Goal: Information Seeking & Learning: Compare options

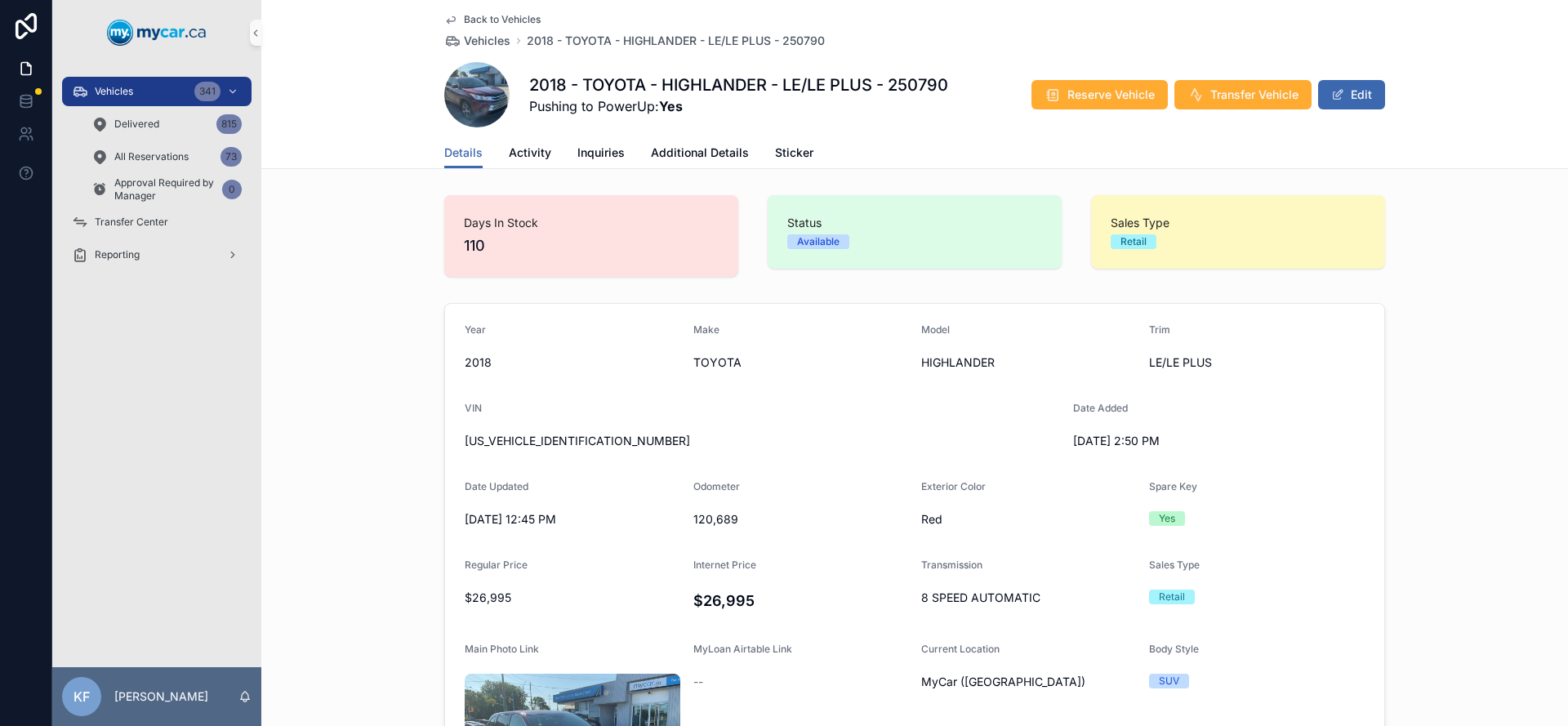
click at [498, 22] on span "Back to Vehicles" at bounding box center [502, 20] width 77 height 13
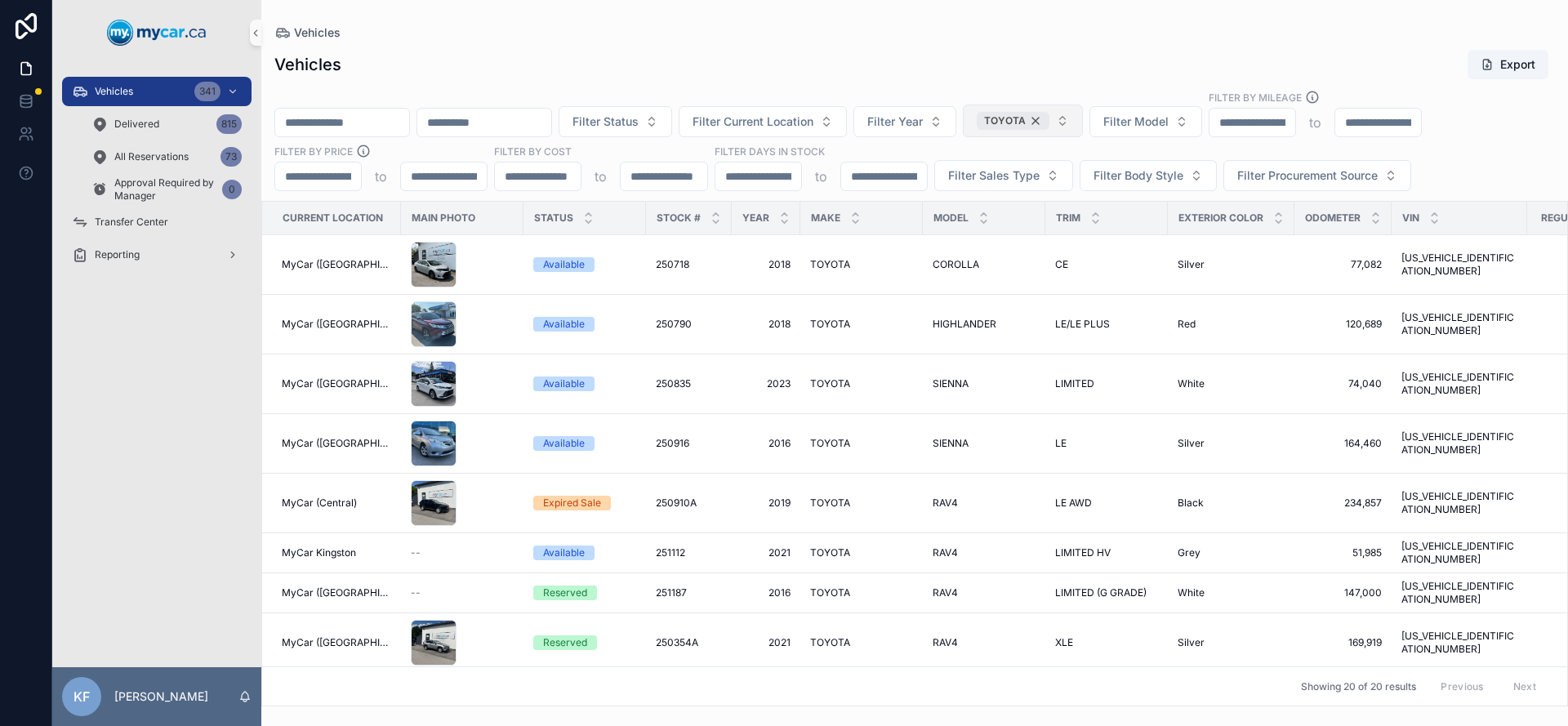
click at [1049, 119] on div "TOYOTA" at bounding box center [1012, 121] width 73 height 18
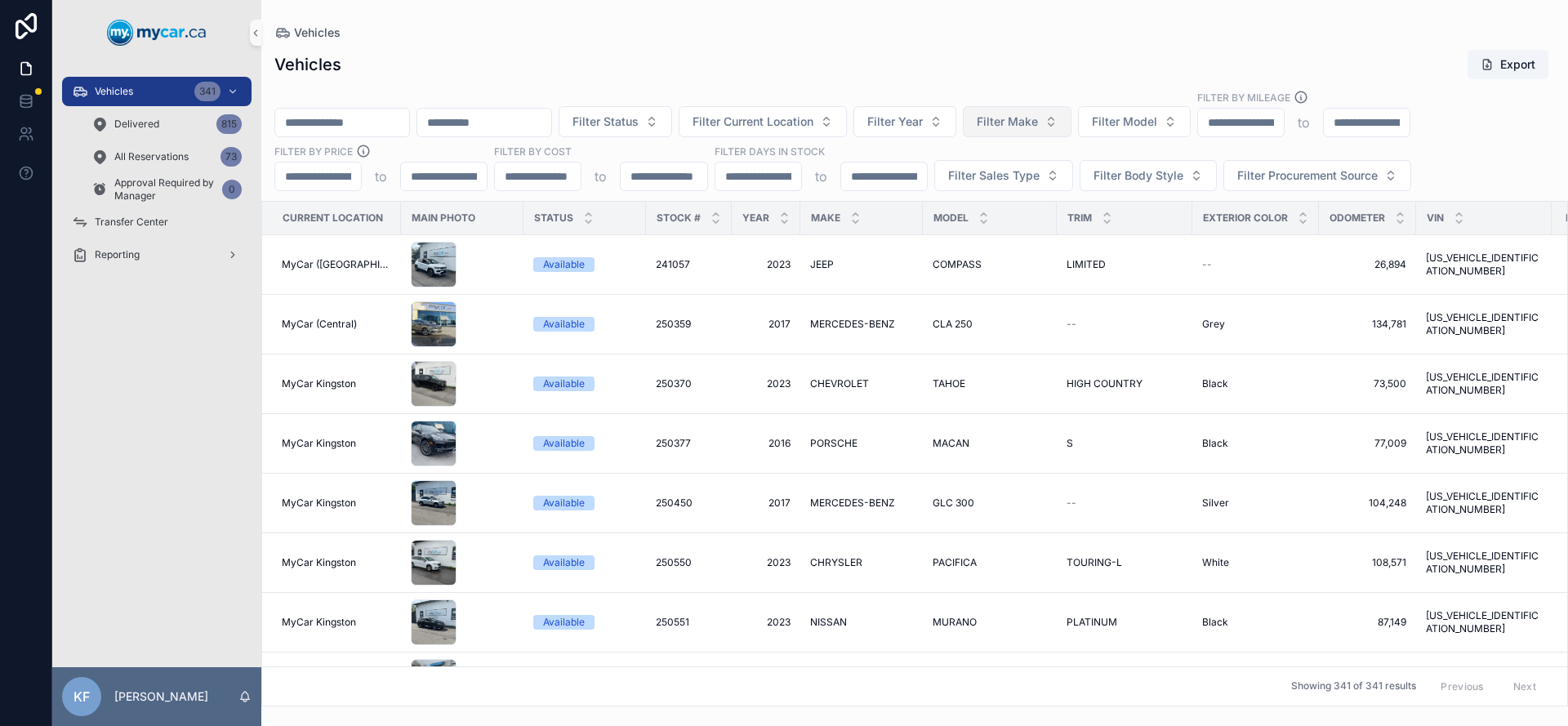
click at [1152, 140] on div "Filter Status Filter Current Location Filter Year Filter Make Filter Model Filt…" at bounding box center [915, 140] width 1307 height 101
click at [1190, 120] on button "Filter Model" at bounding box center [1134, 121] width 113 height 31
type input "******"
click at [1125, 195] on span "SIENNA" at bounding box center [1106, 188] width 43 height 17
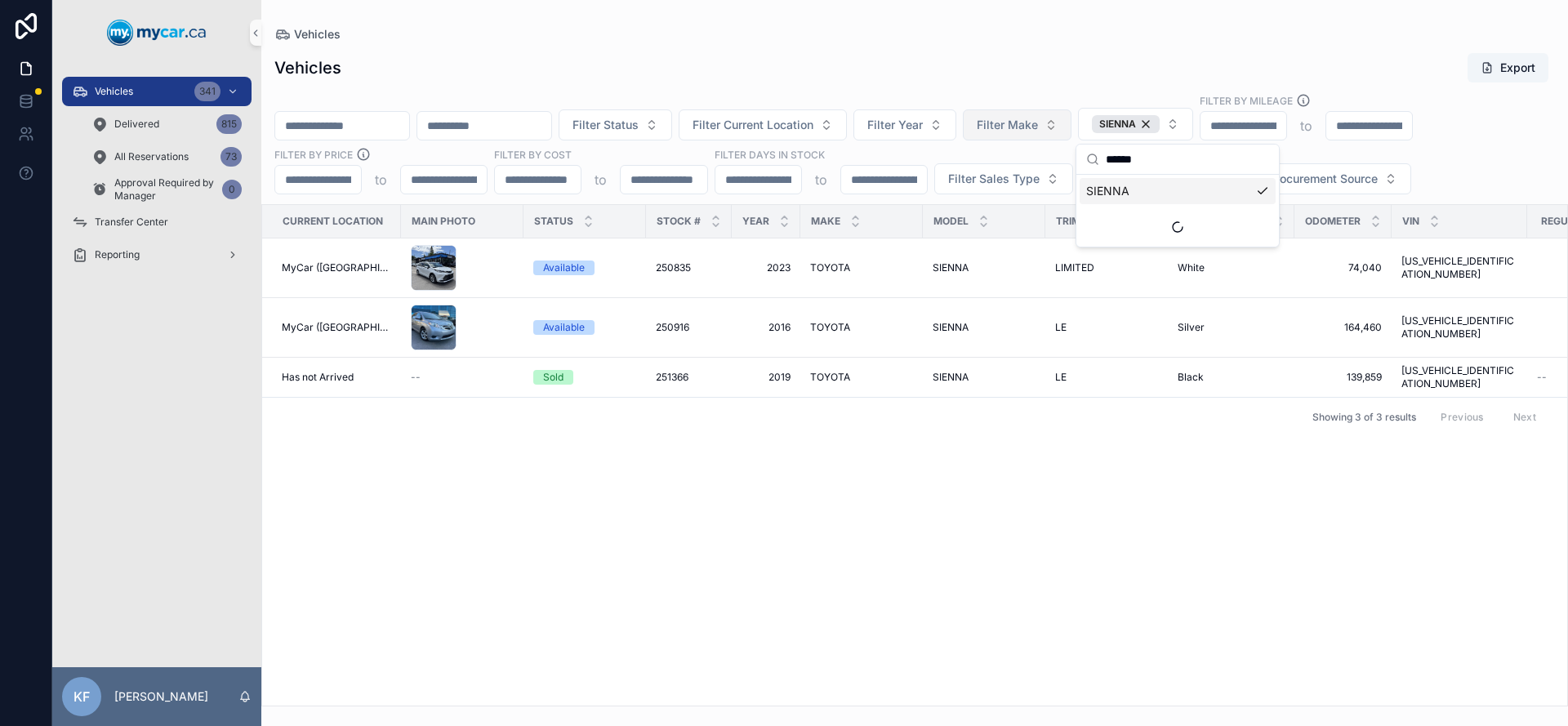
click at [1046, 63] on div "Vehicles Export" at bounding box center [915, 68] width 1281 height 31
click at [821, 269] on span "TOYOTA" at bounding box center [830, 268] width 40 height 13
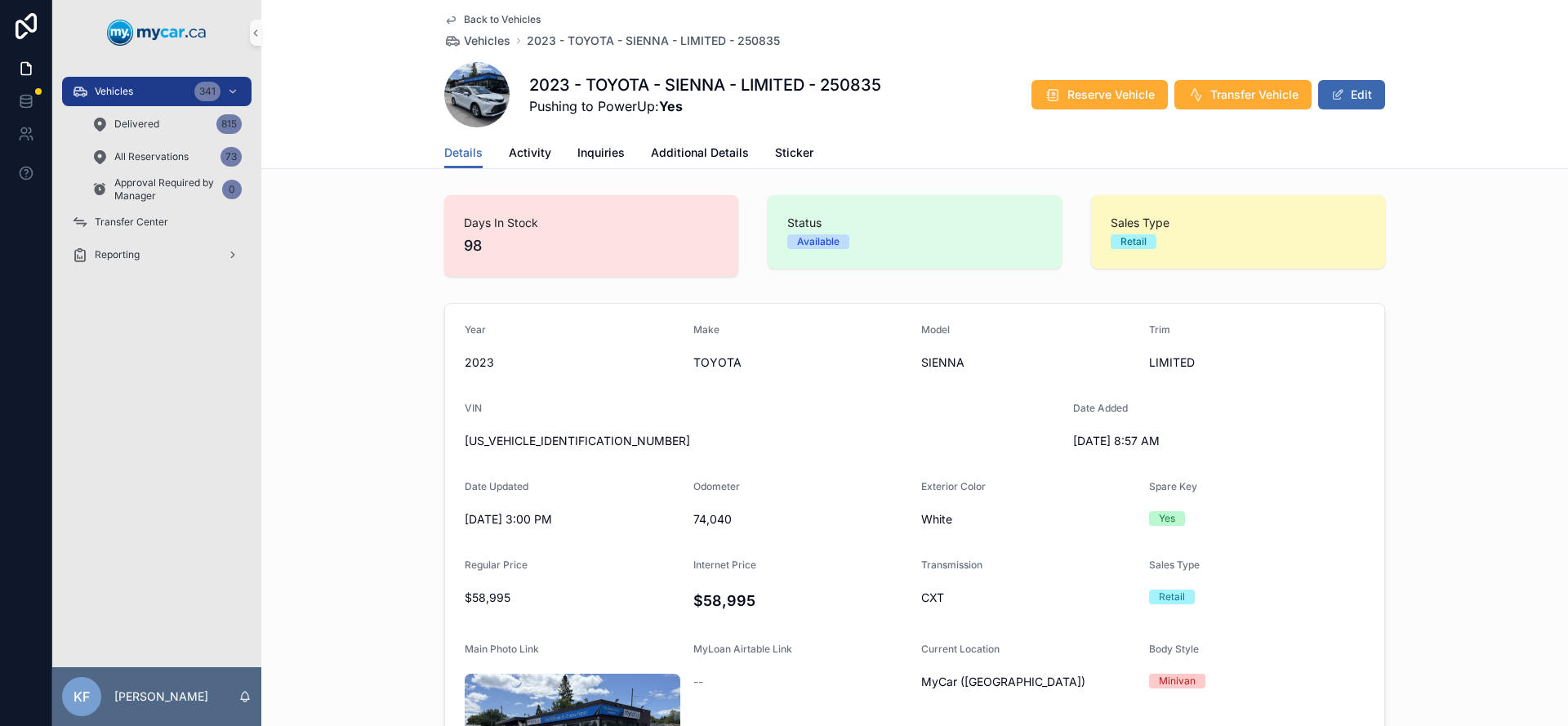
scroll to position [712, 0]
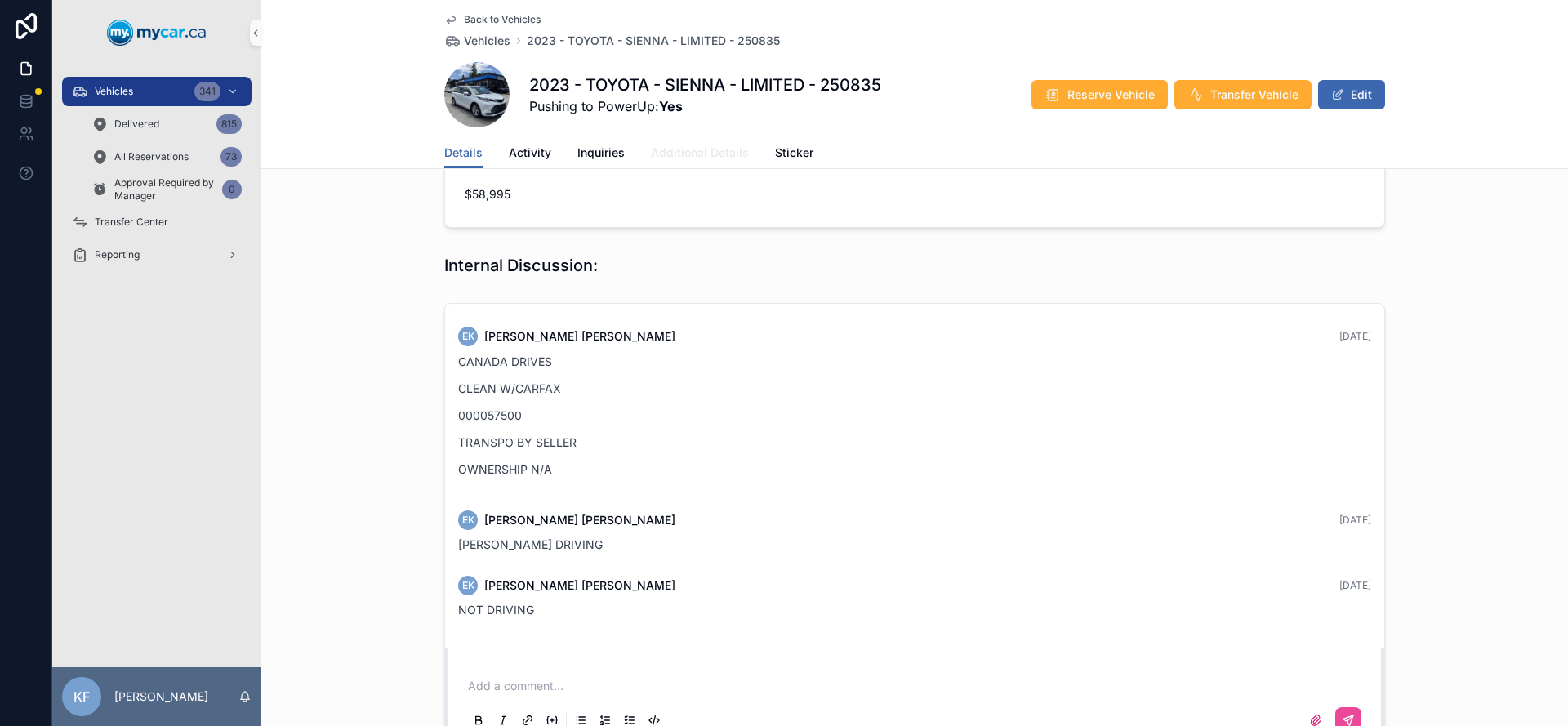
click at [693, 163] on link "Additional Details" at bounding box center [699, 154] width 98 height 33
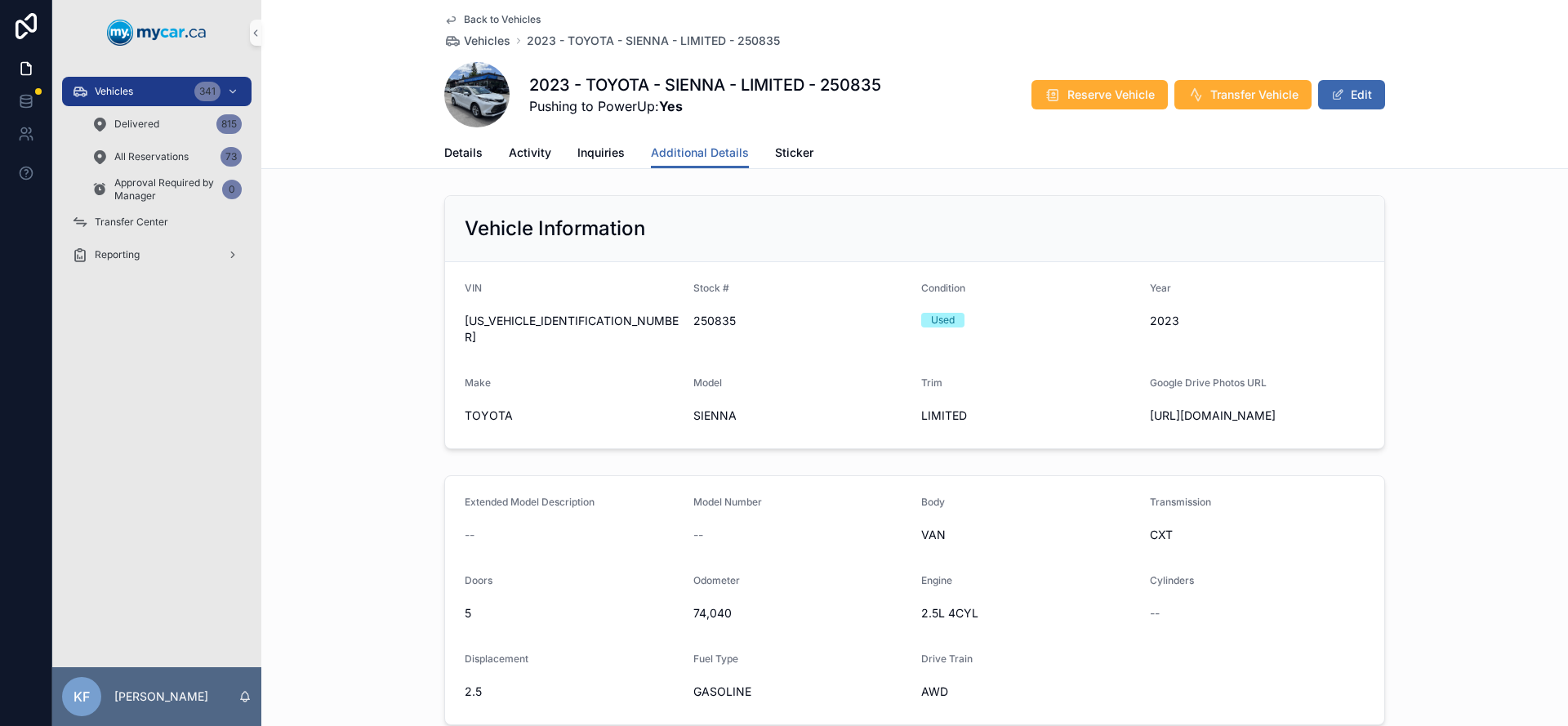
drag, startPoint x: 1240, startPoint y: 432, endPoint x: 1138, endPoint y: 401, distance: 106.6
click at [1138, 399] on form "VIN [US_VEHICLE_IDENTIFICATION_NUMBER] Stock # 250835 Condition Used Year [DATE…" at bounding box center [915, 355] width 939 height 186
copy span "[URL][DOMAIN_NAME]"
click at [516, 19] on span "Back to Vehicles" at bounding box center [502, 20] width 77 height 13
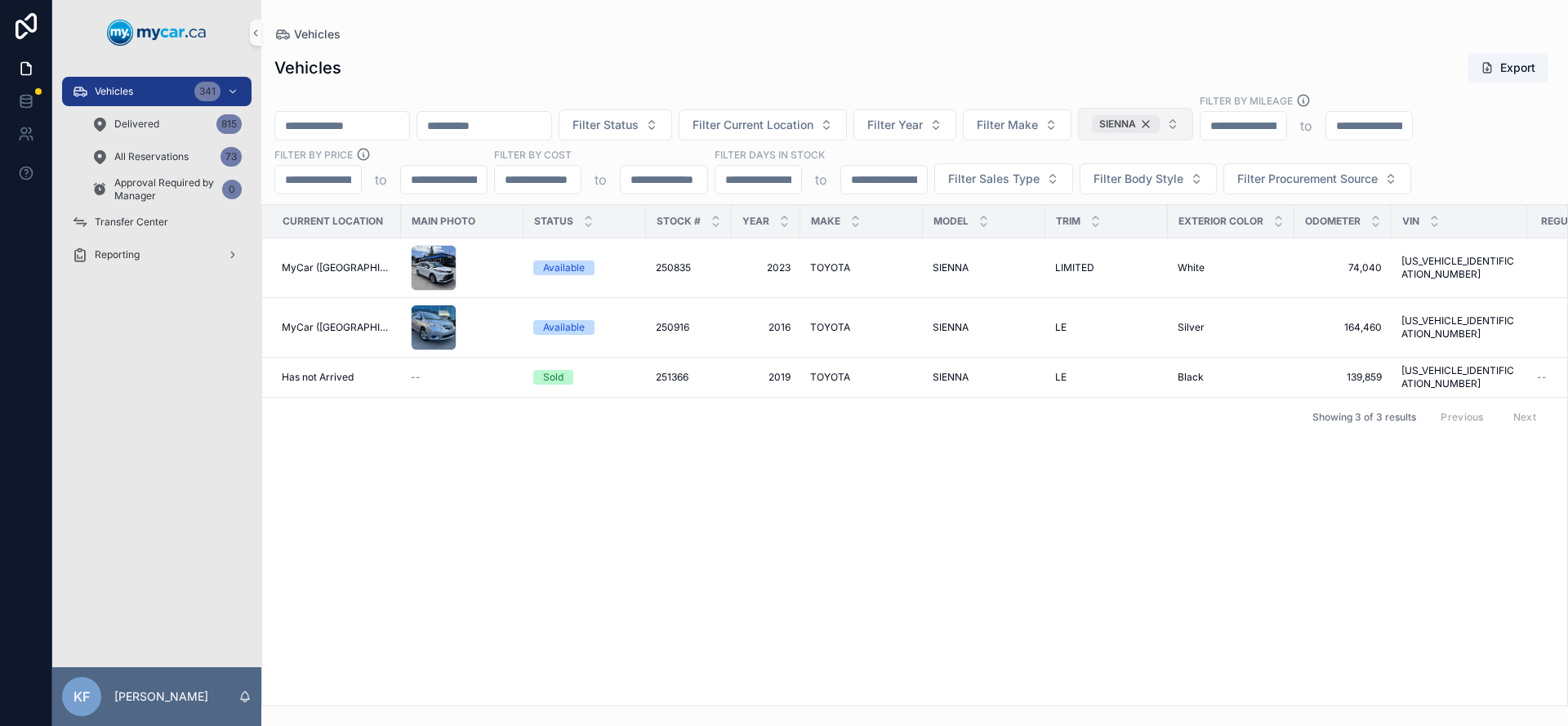
click at [1160, 128] on div "SIENNA" at bounding box center [1125, 124] width 68 height 18
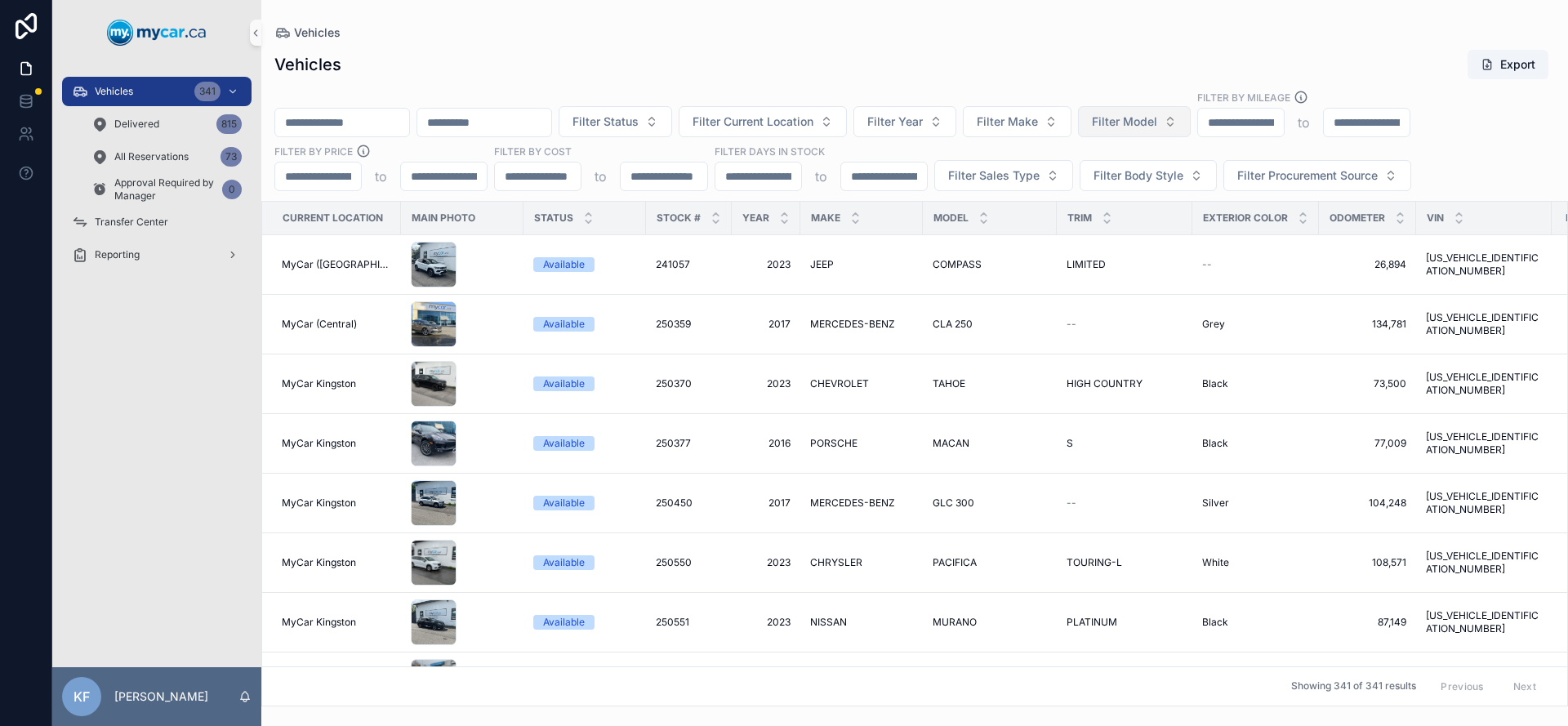
click at [1157, 123] on span "Filter Model" at bounding box center [1124, 122] width 65 height 17
type input "**"
click at [1154, 179] on div "Q7" at bounding box center [1176, 187] width 196 height 26
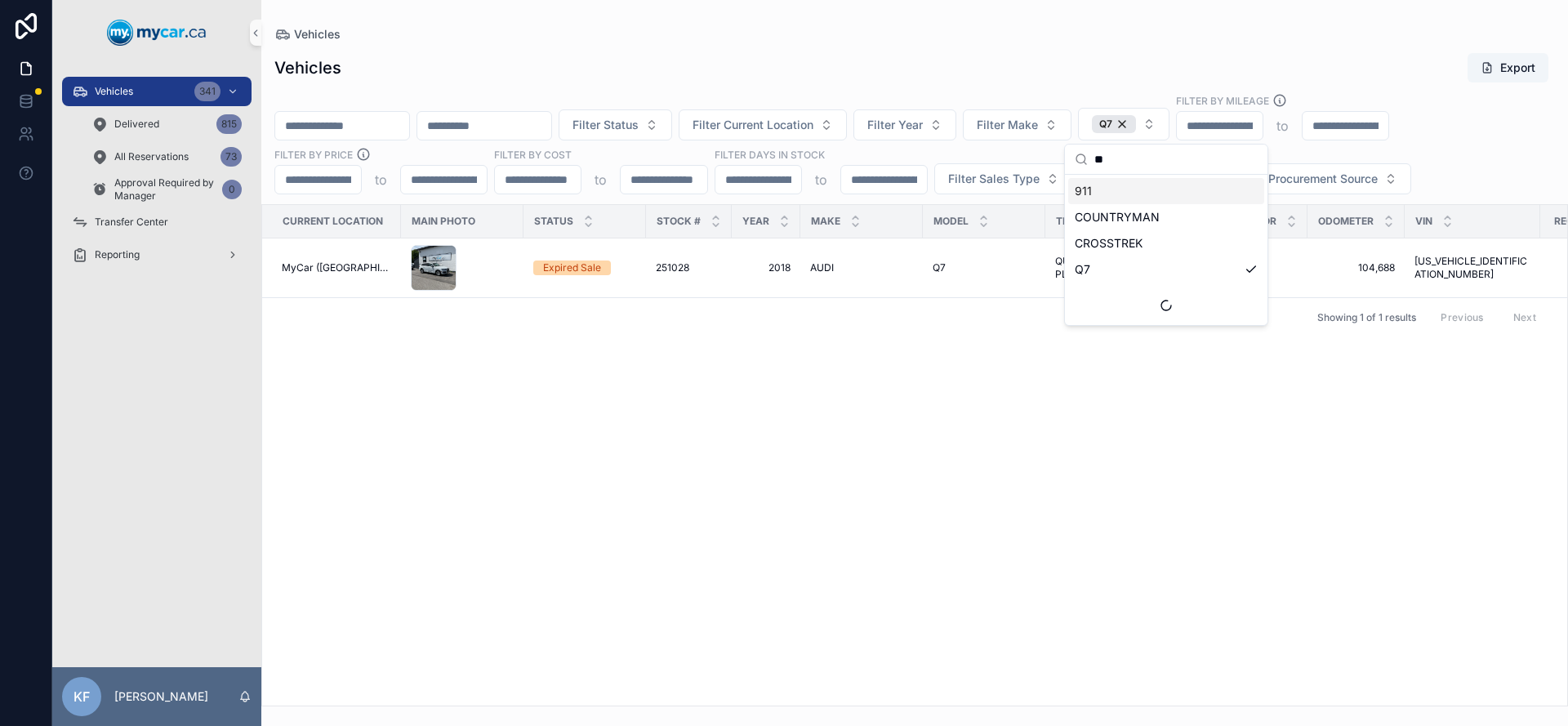
click at [1136, 55] on div "Vehicles Export" at bounding box center [915, 68] width 1281 height 31
click at [1088, 268] on span "QUATTRO PREMIUM PLUS" at bounding box center [1113, 267] width 116 height 26
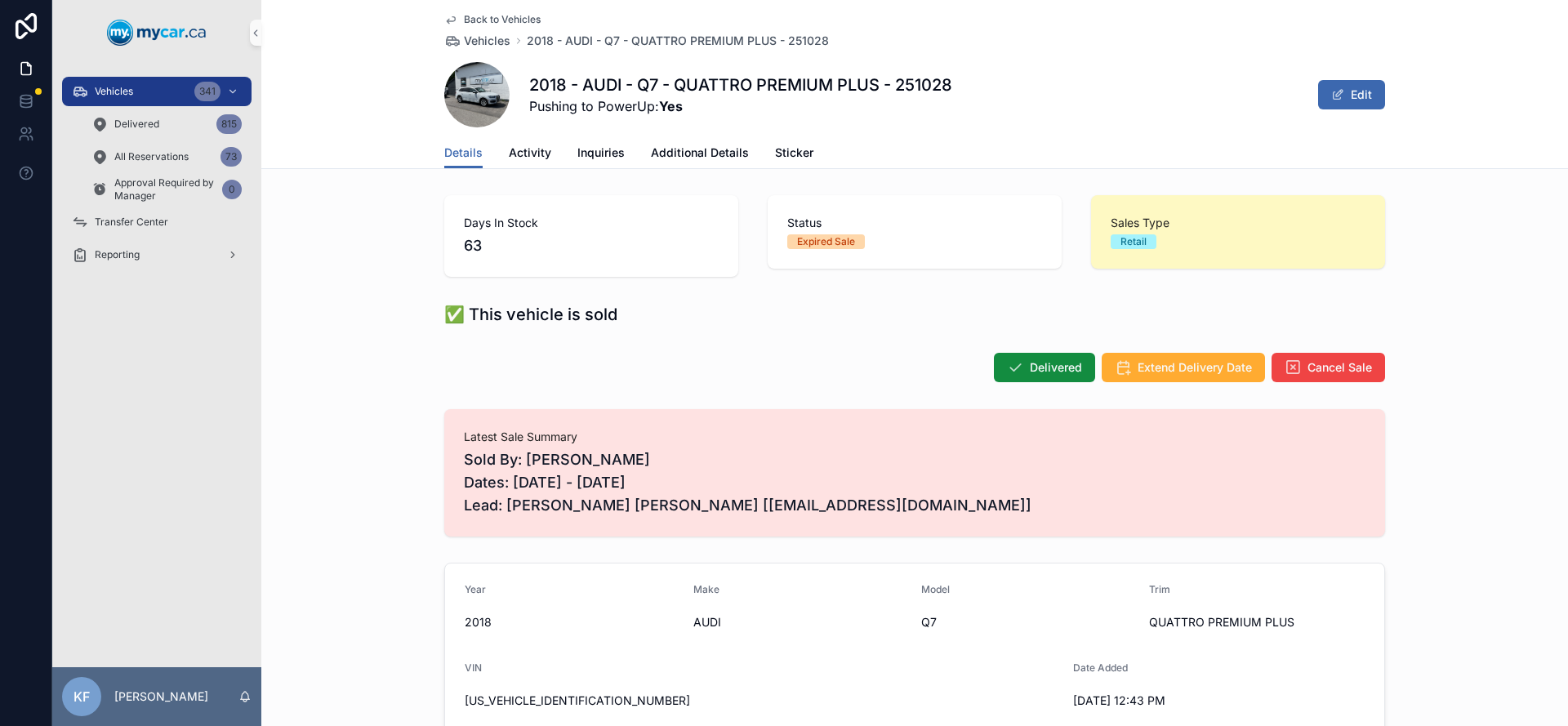
click at [504, 23] on span "Back to Vehicles" at bounding box center [502, 20] width 77 height 13
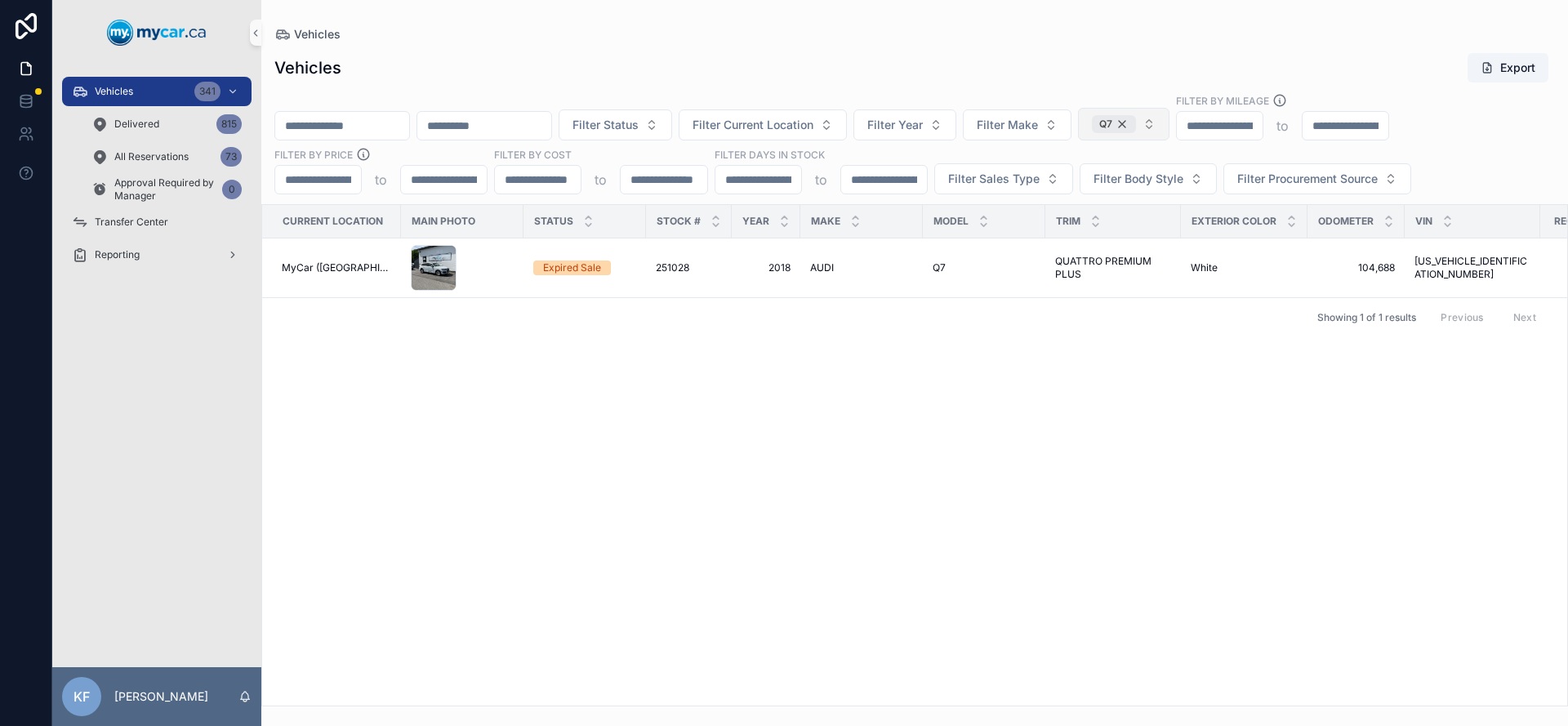
click at [1136, 123] on div "Q7" at bounding box center [1114, 124] width 44 height 18
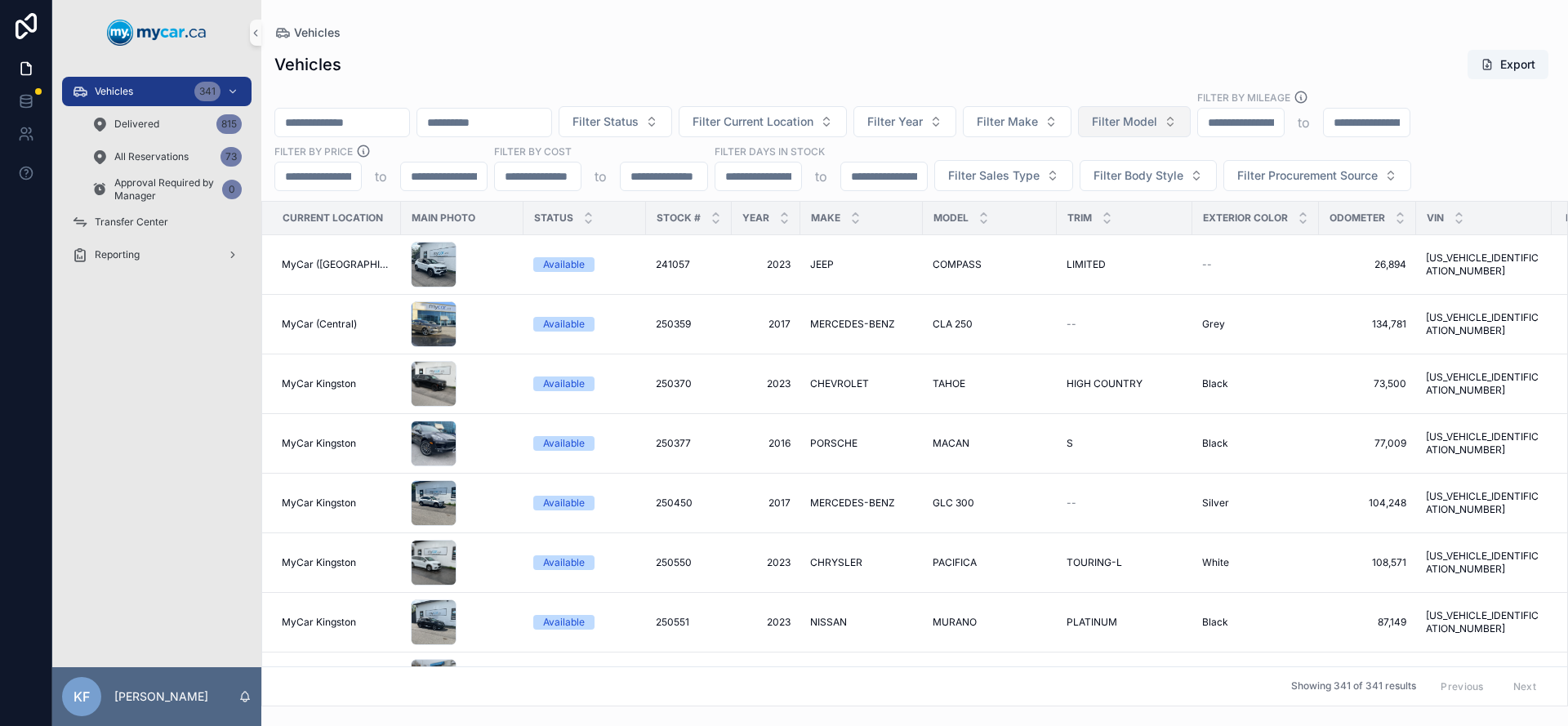
click at [1156, 118] on span "Filter Model" at bounding box center [1124, 122] width 65 height 17
type input "****"
click at [1151, 180] on div "TITAN" at bounding box center [1176, 187] width 196 height 26
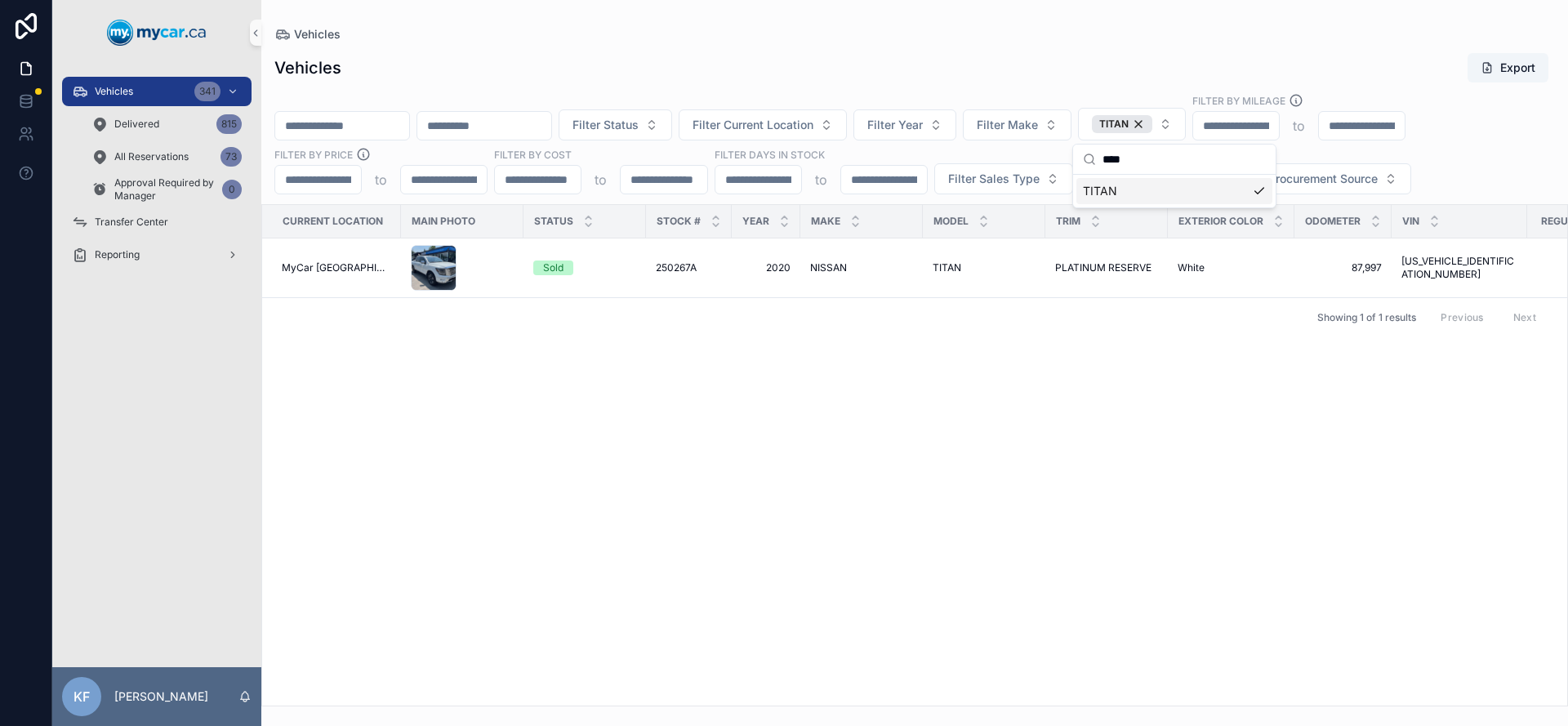
click at [1137, 68] on div "Vehicles Export" at bounding box center [915, 68] width 1281 height 31
click at [814, 266] on span "NISSAN" at bounding box center [829, 268] width 37 height 13
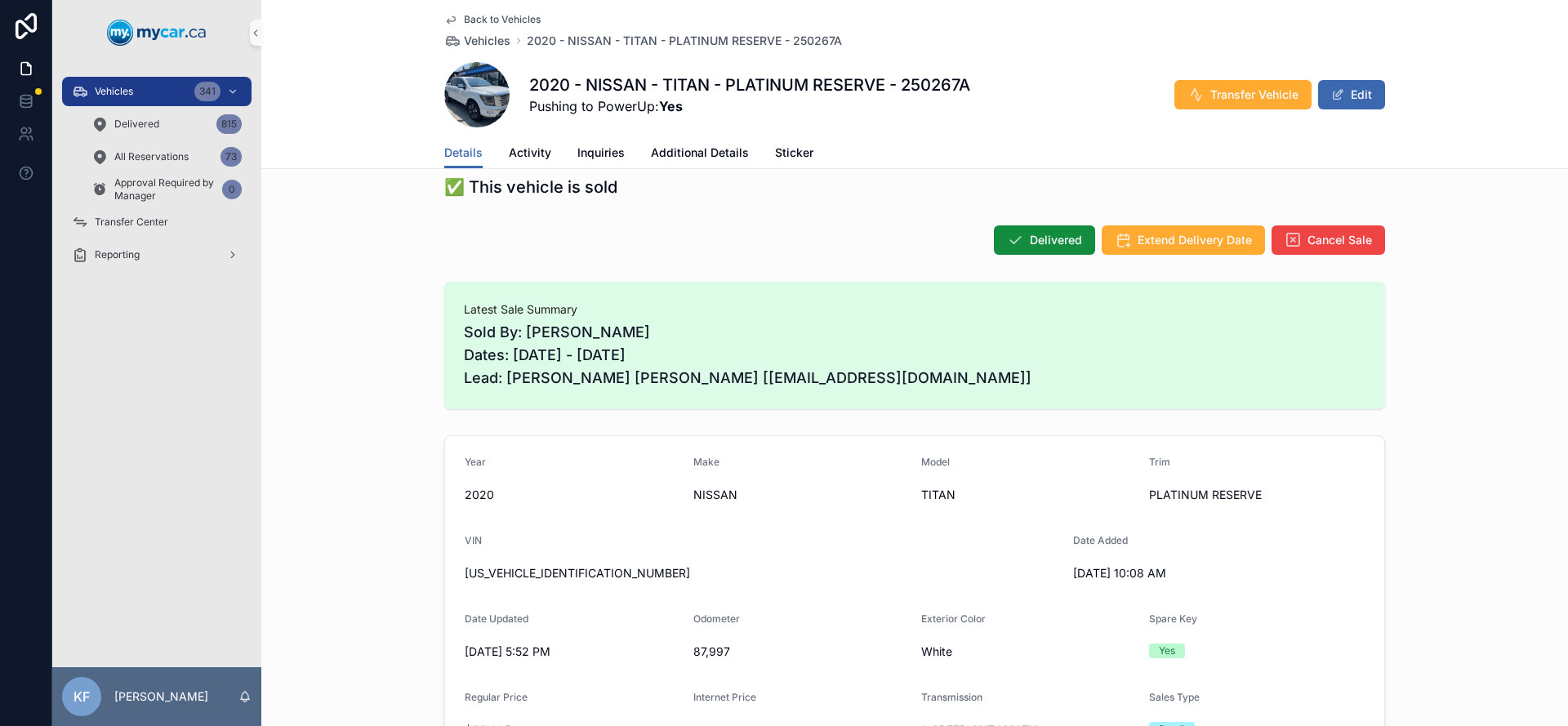
scroll to position [121, 0]
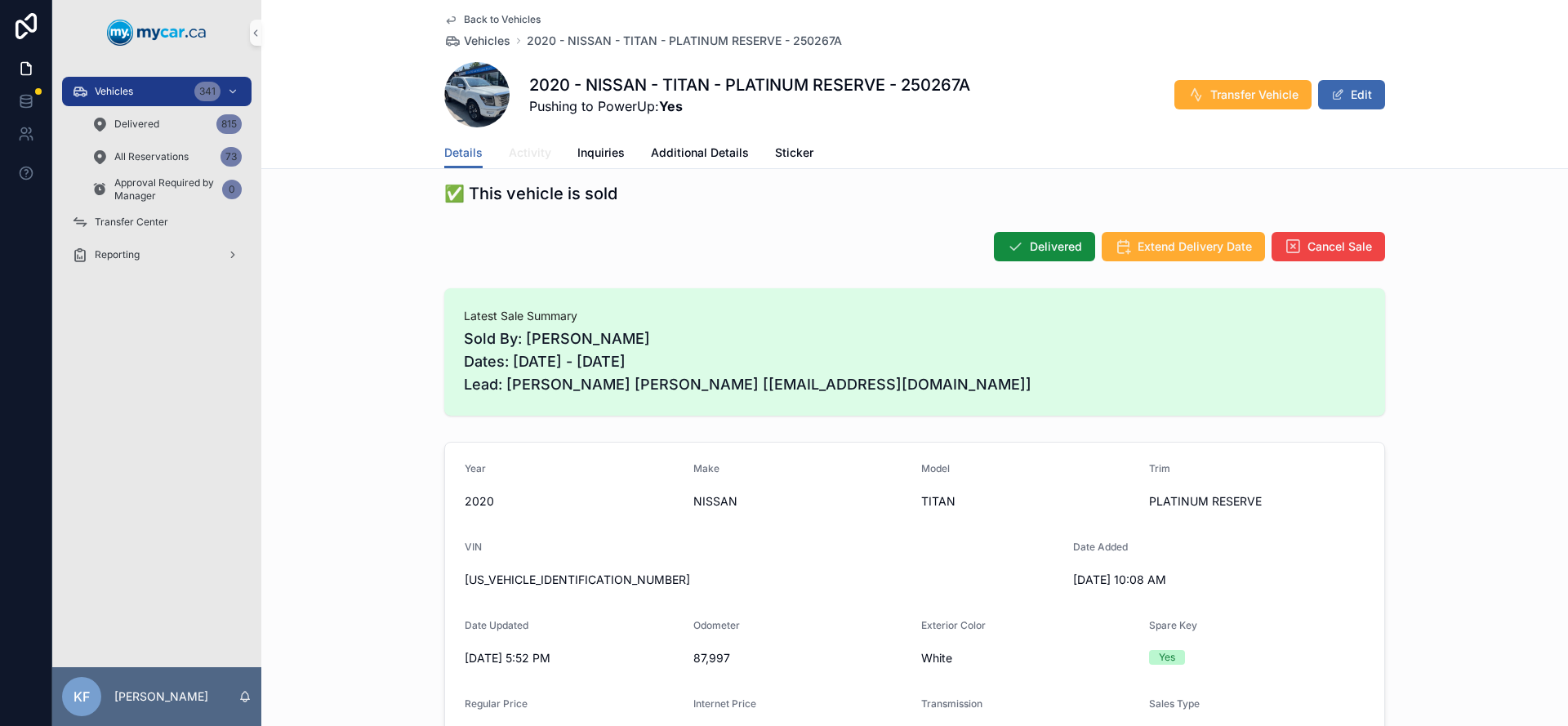
click at [512, 160] on span "Activity" at bounding box center [530, 153] width 43 height 17
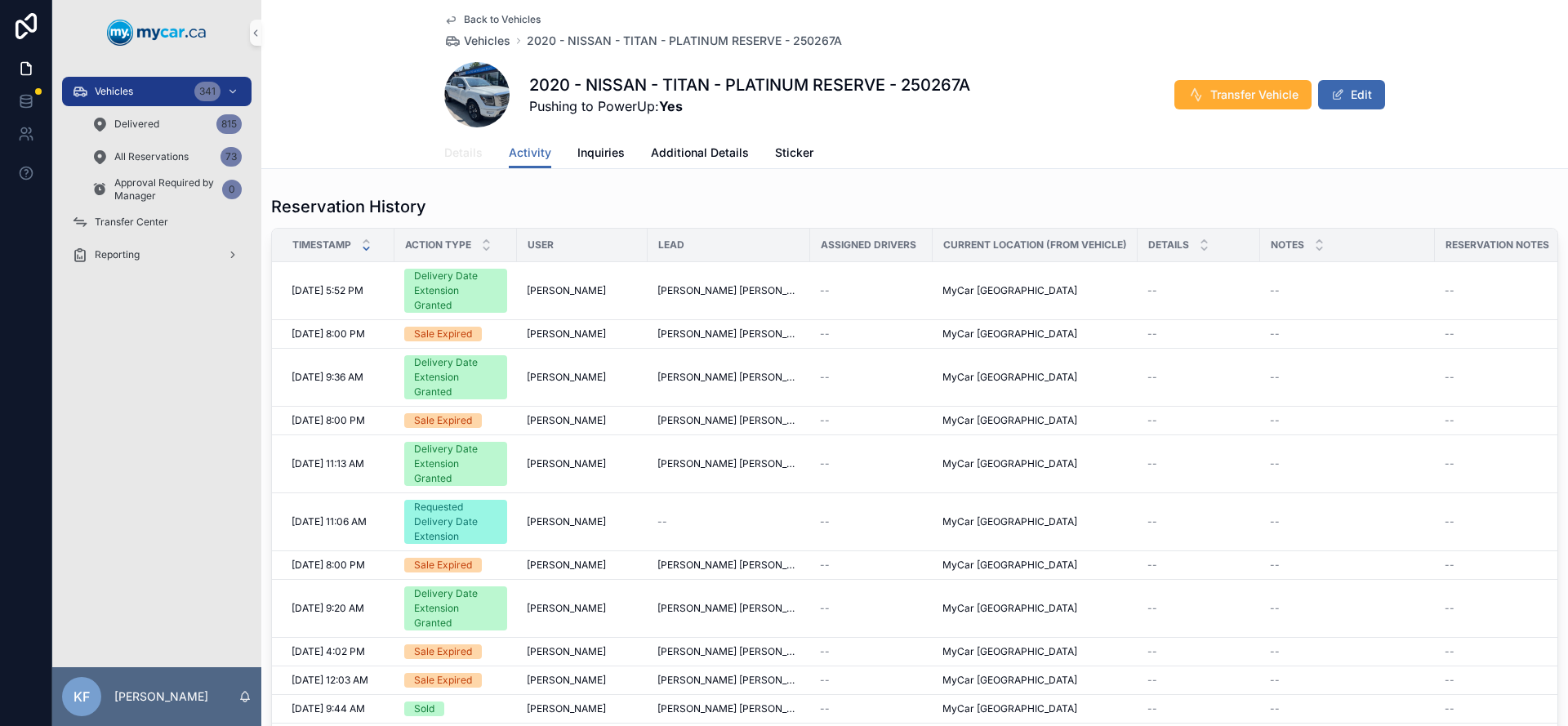
click at [454, 156] on span "Details" at bounding box center [464, 153] width 38 height 17
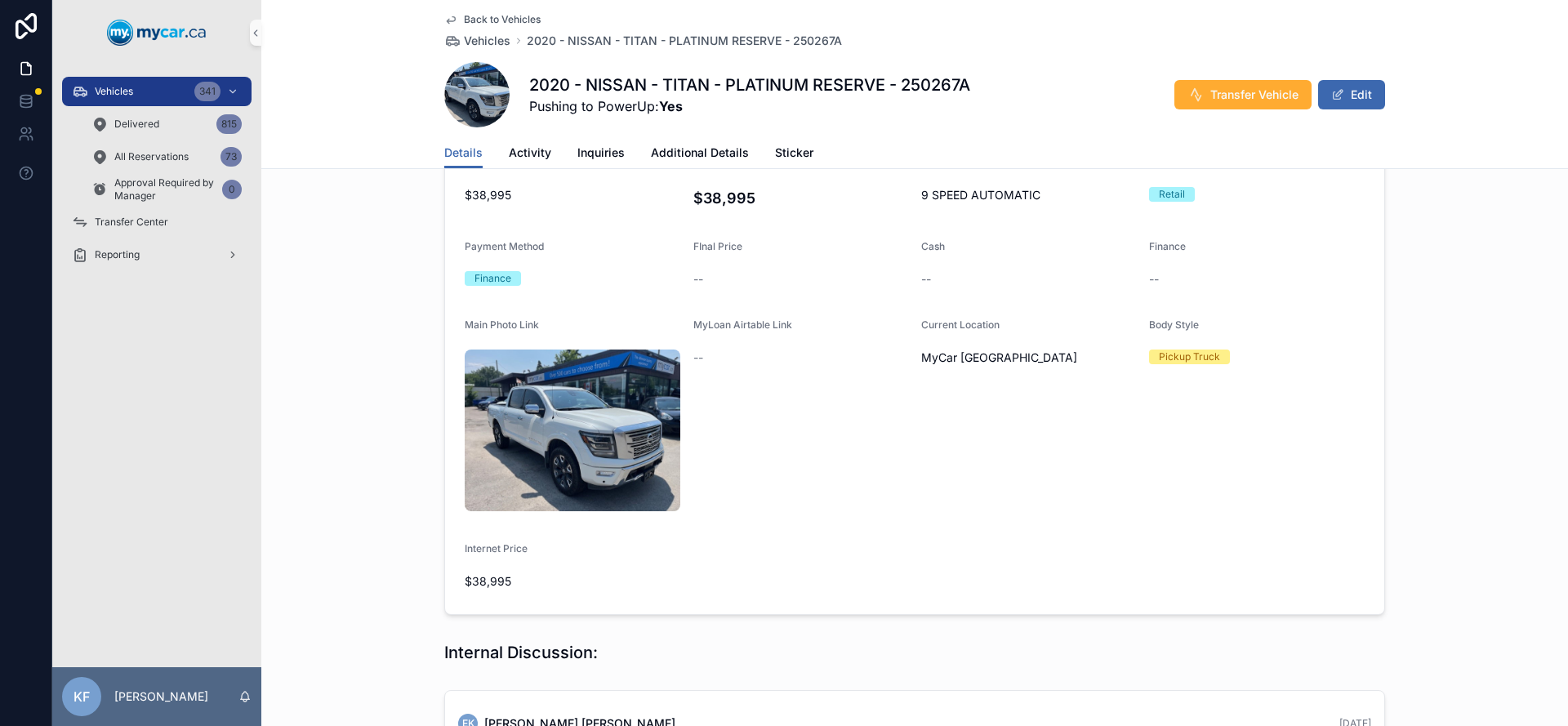
scroll to position [800, 0]
